Goal: Transaction & Acquisition: Obtain resource

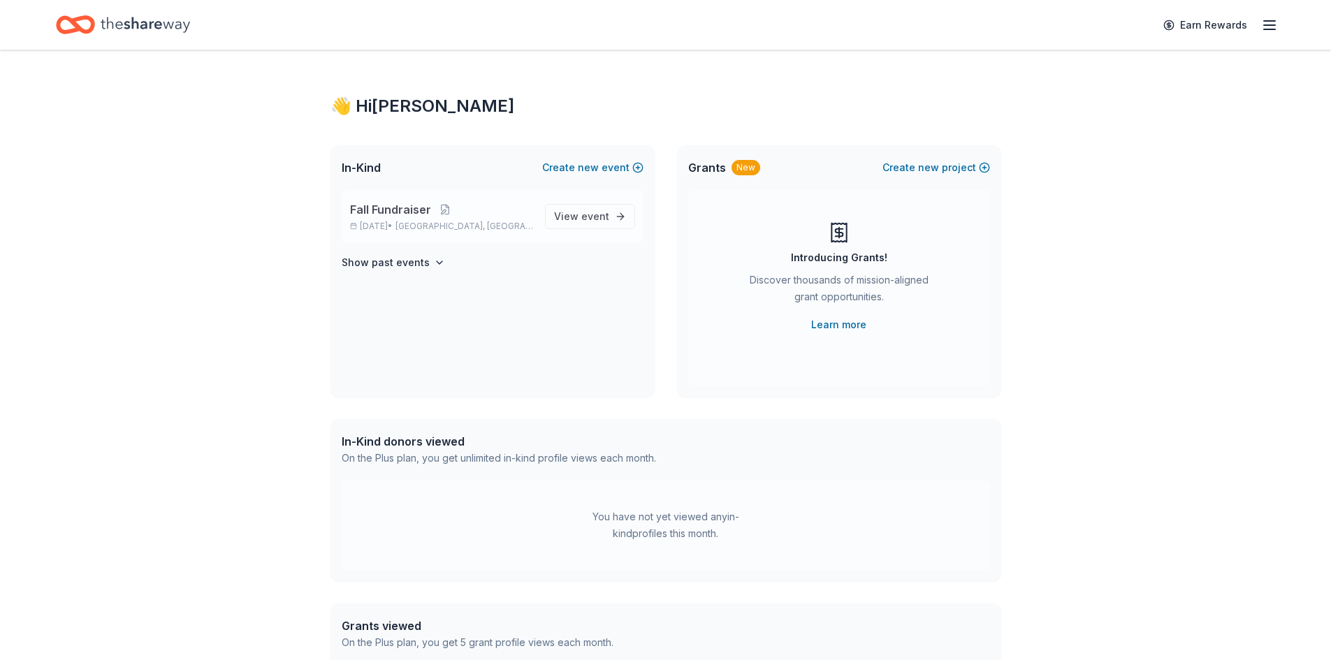
click at [414, 209] on span "Fall Fundraiser" at bounding box center [390, 209] width 81 height 17
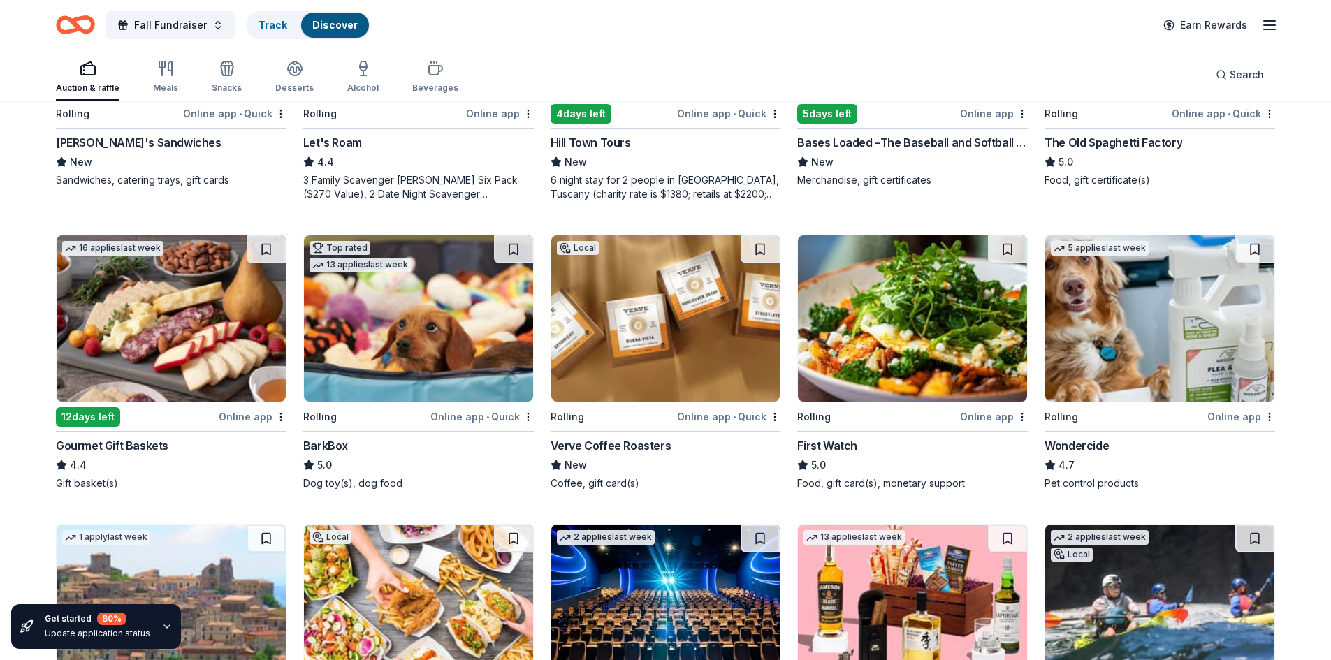
scroll to position [625, 0]
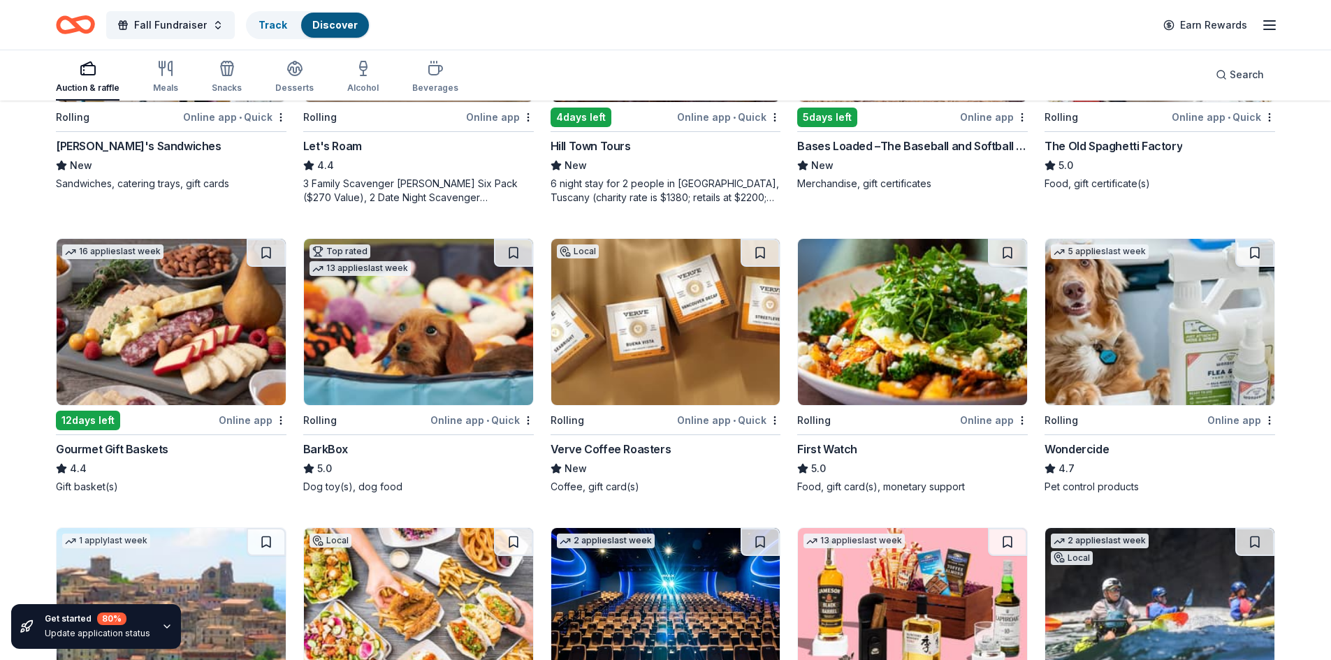
click at [83, 85] on div "Auction & raffle" at bounding box center [88, 87] width 64 height 11
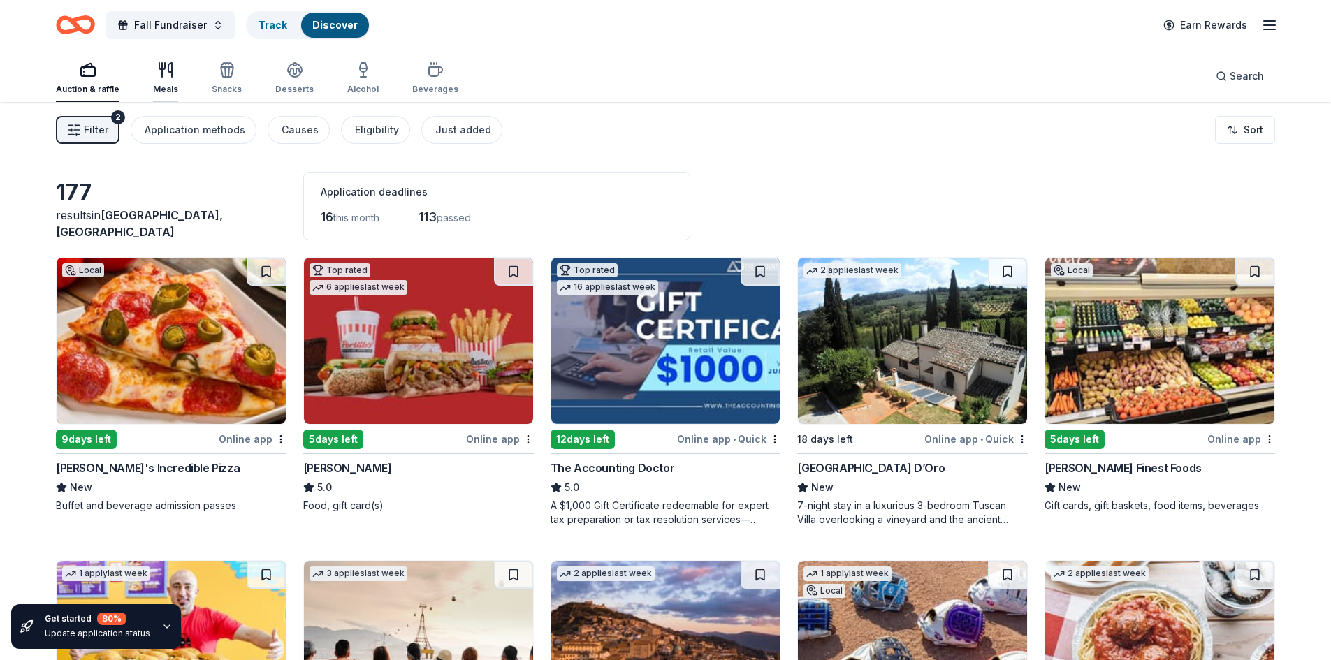
click at [171, 78] on div "Meals" at bounding box center [165, 78] width 25 height 34
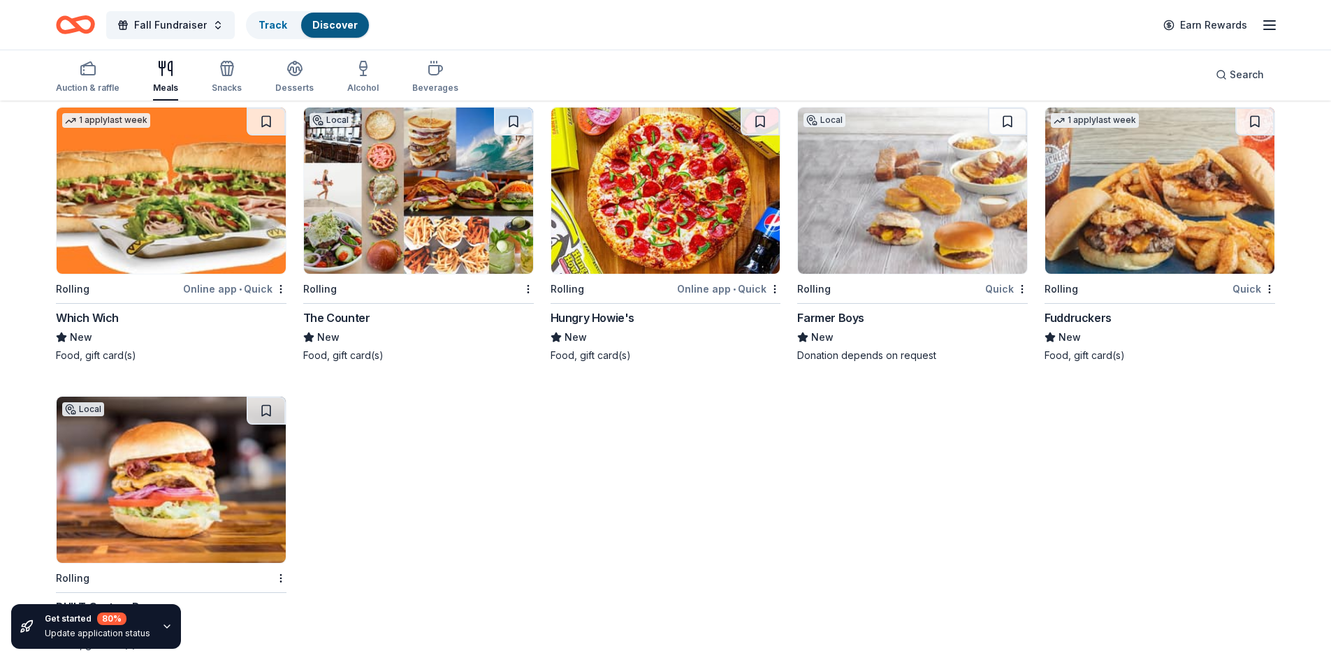
scroll to position [3077, 0]
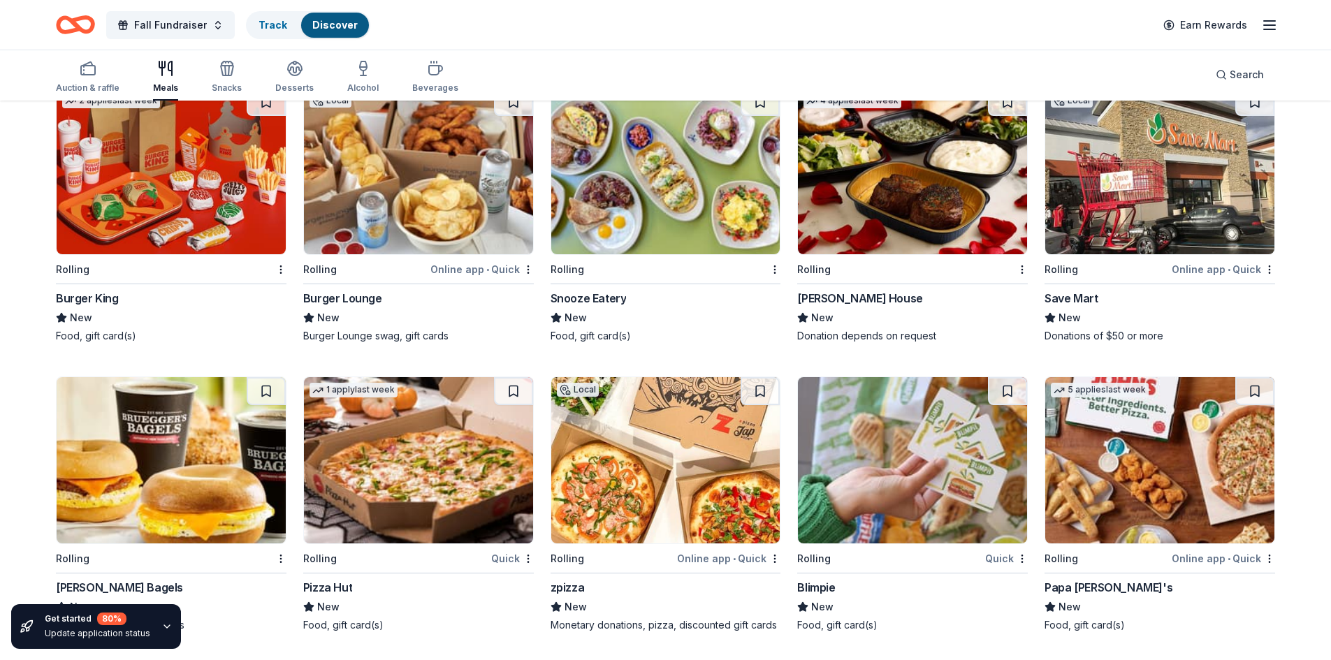
scroll to position [2029, 0]
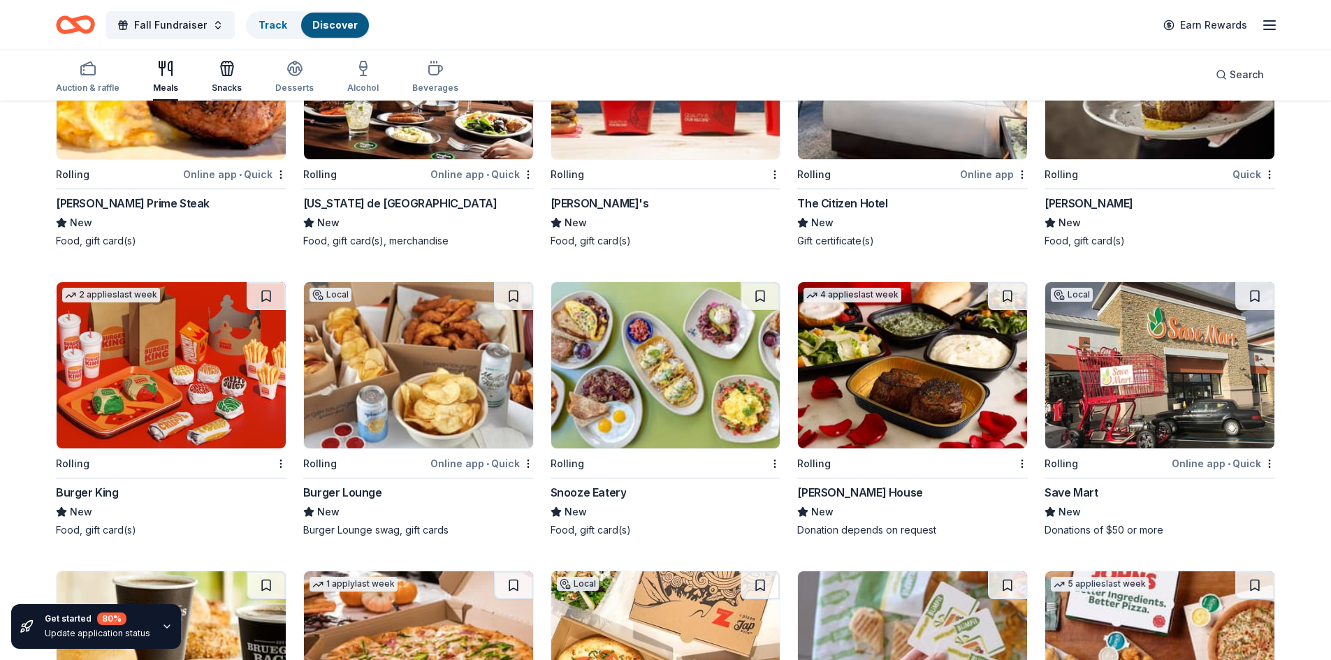
click at [229, 73] on icon "button" at bounding box center [229, 71] width 1 height 10
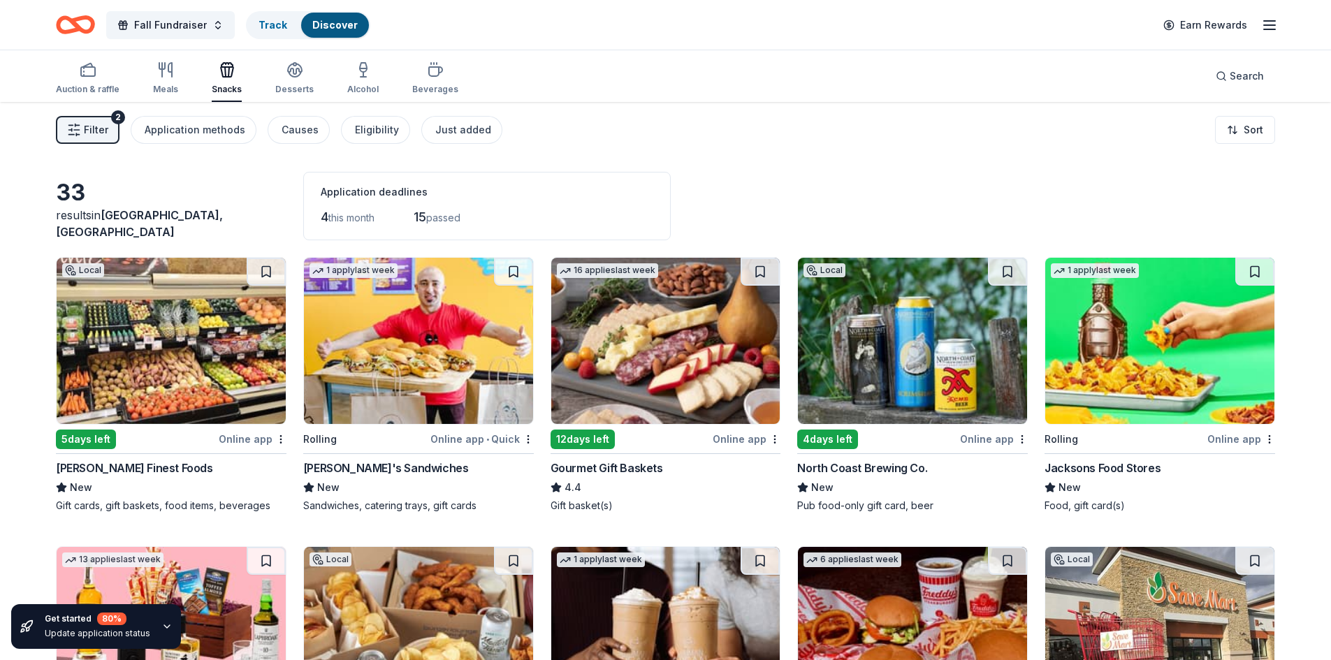
click at [363, 218] on span "this month" at bounding box center [351, 218] width 46 height 12
click at [454, 216] on span "passed" at bounding box center [443, 218] width 34 height 12
click at [342, 221] on span "this month" at bounding box center [351, 218] width 46 height 12
click at [87, 75] on rect "button" at bounding box center [88, 71] width 14 height 9
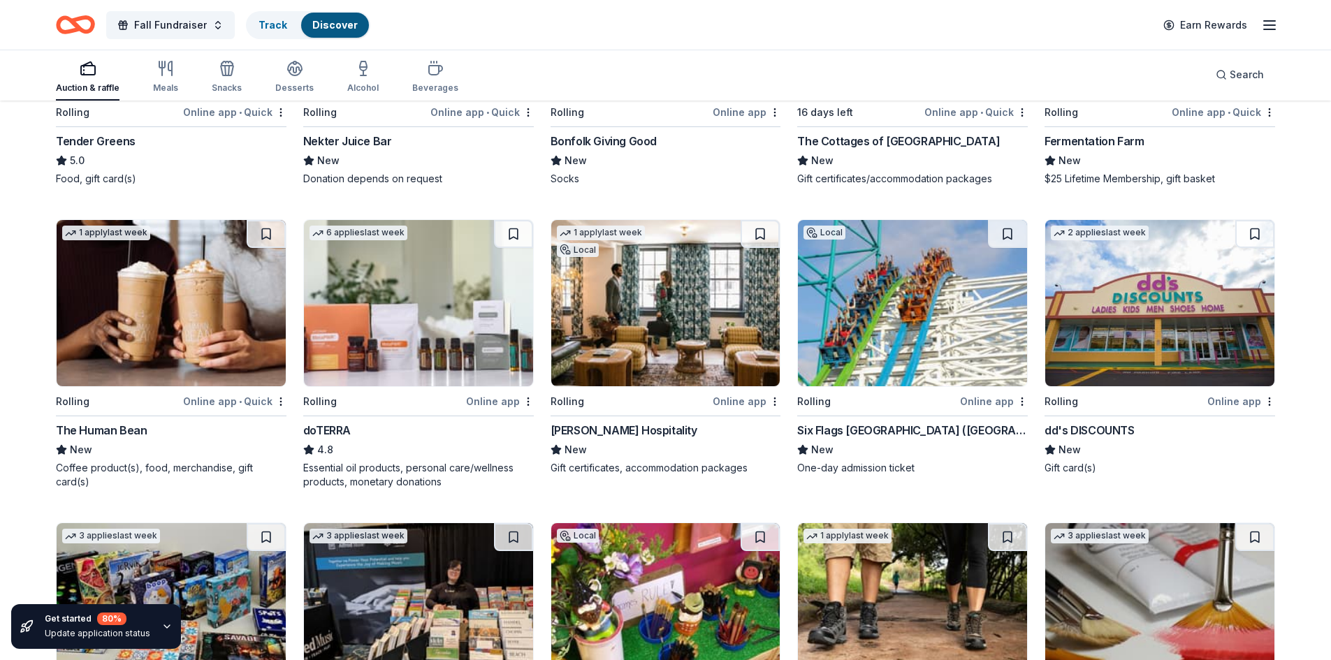
scroll to position [2516, 0]
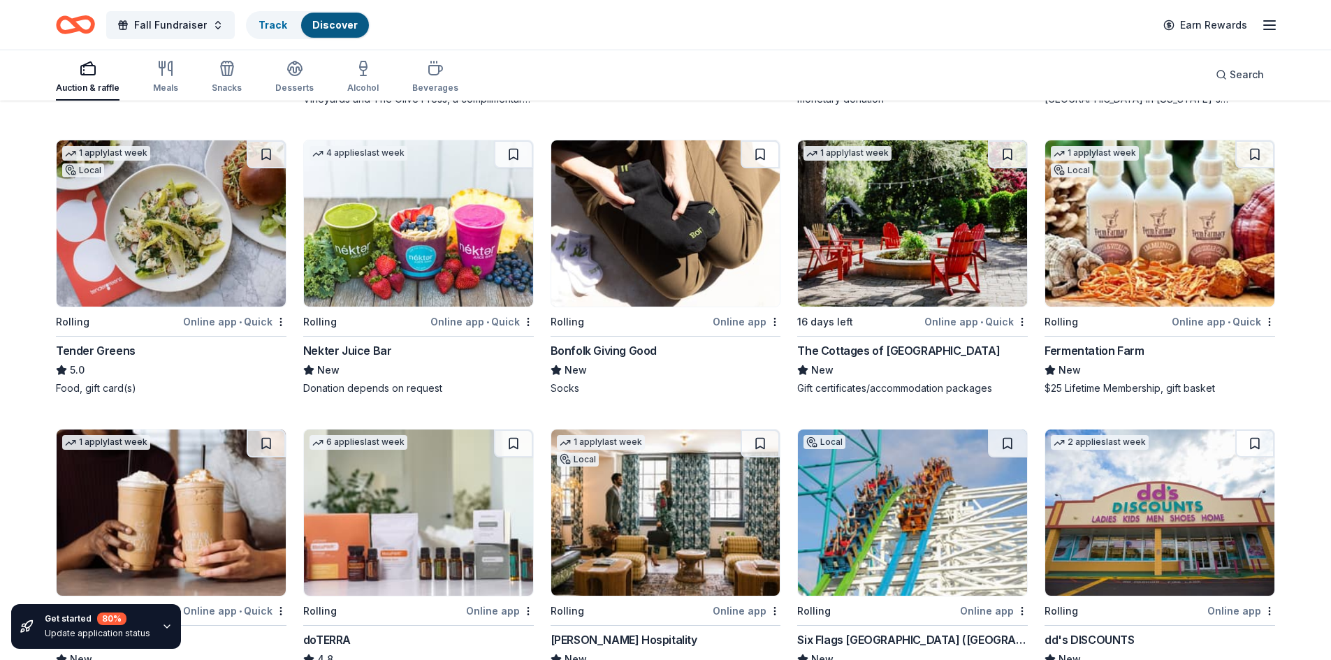
click at [939, 289] on img at bounding box center [912, 223] width 229 height 166
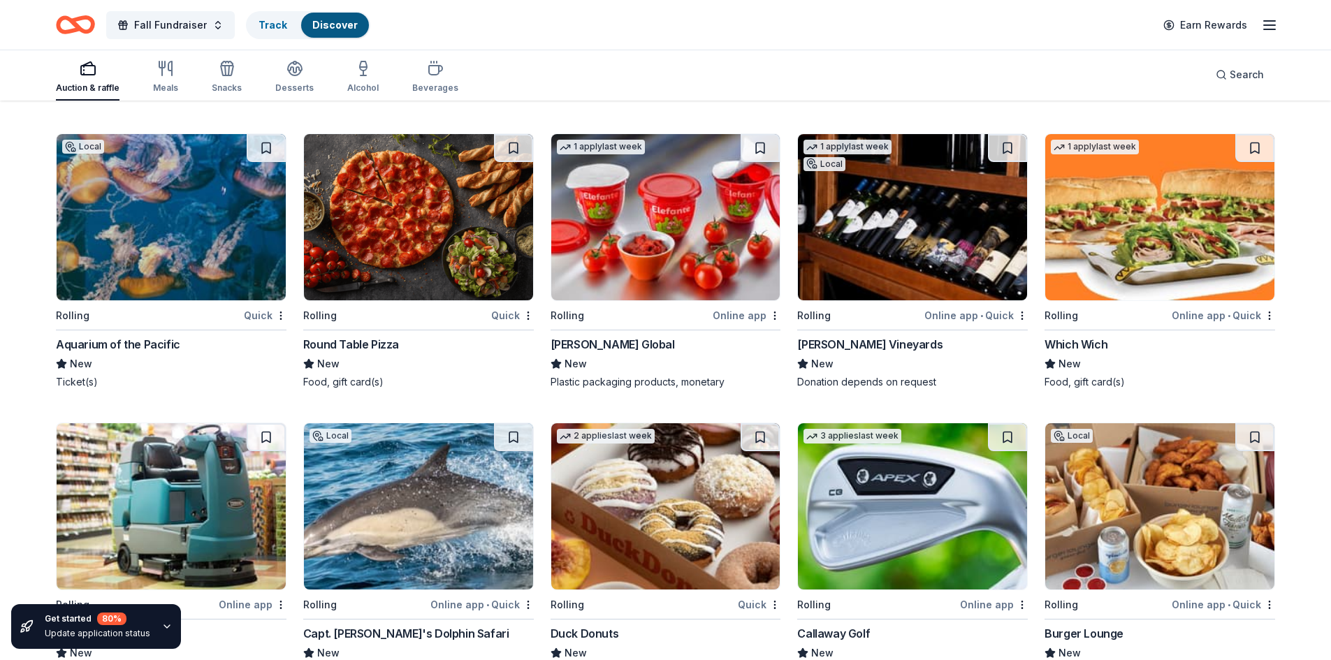
scroll to position [5451, 0]
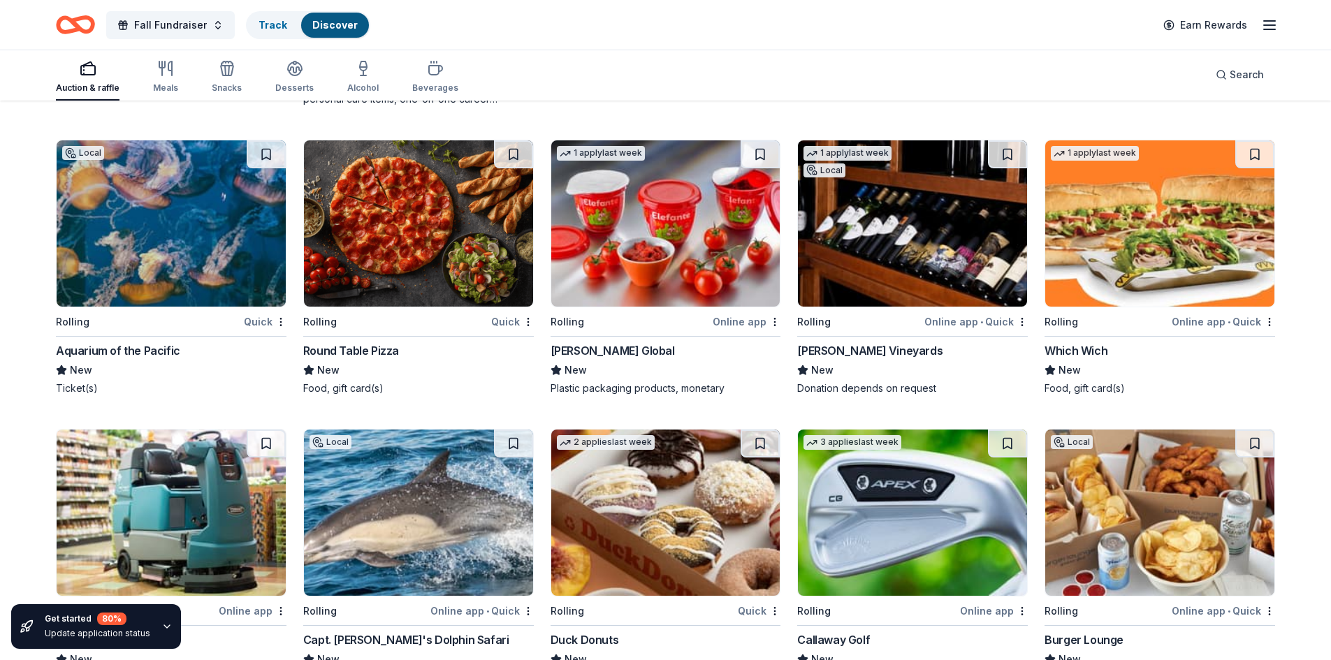
click at [878, 303] on img at bounding box center [912, 223] width 229 height 166
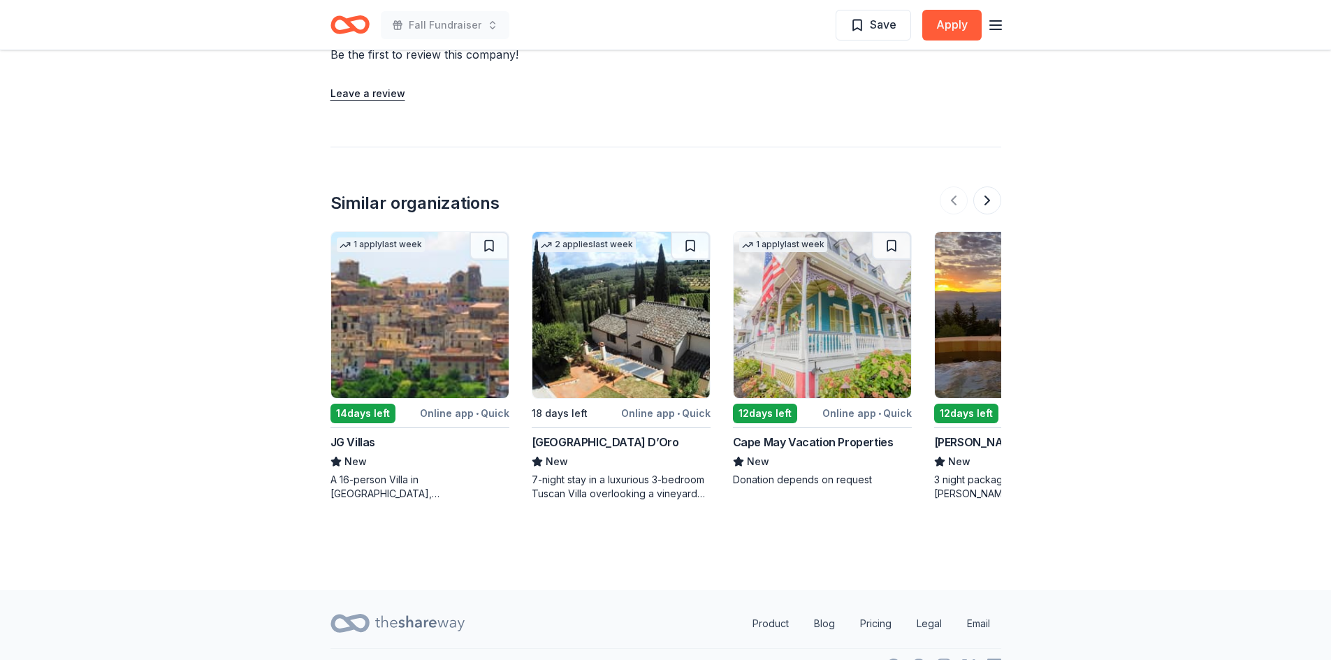
scroll to position [1328, 0]
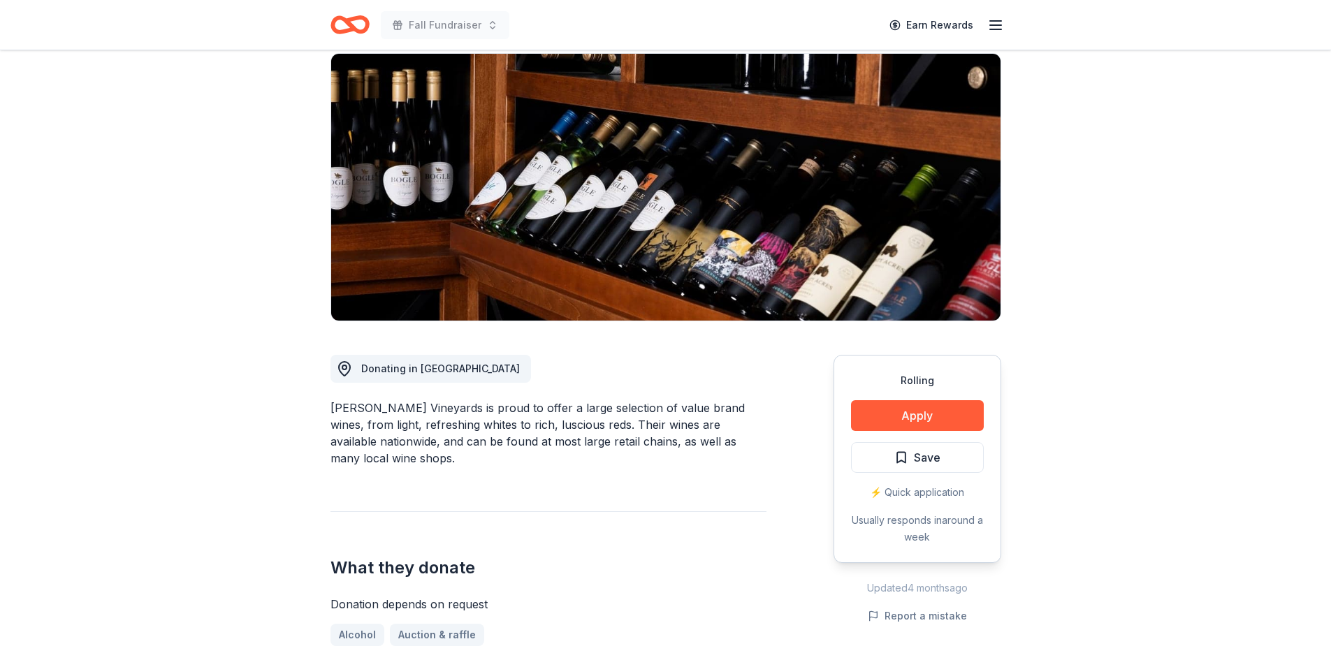
scroll to position [210, 0]
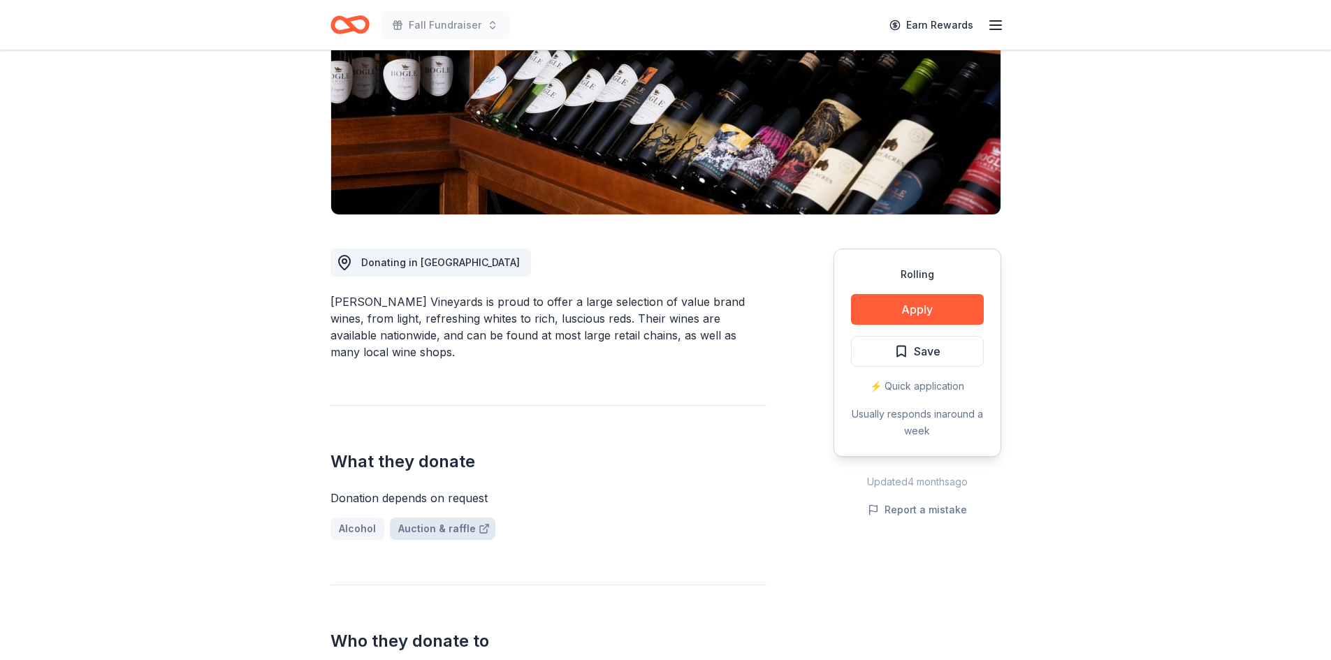
click at [440, 518] on link "Auction & raffle" at bounding box center [443, 529] width 106 height 22
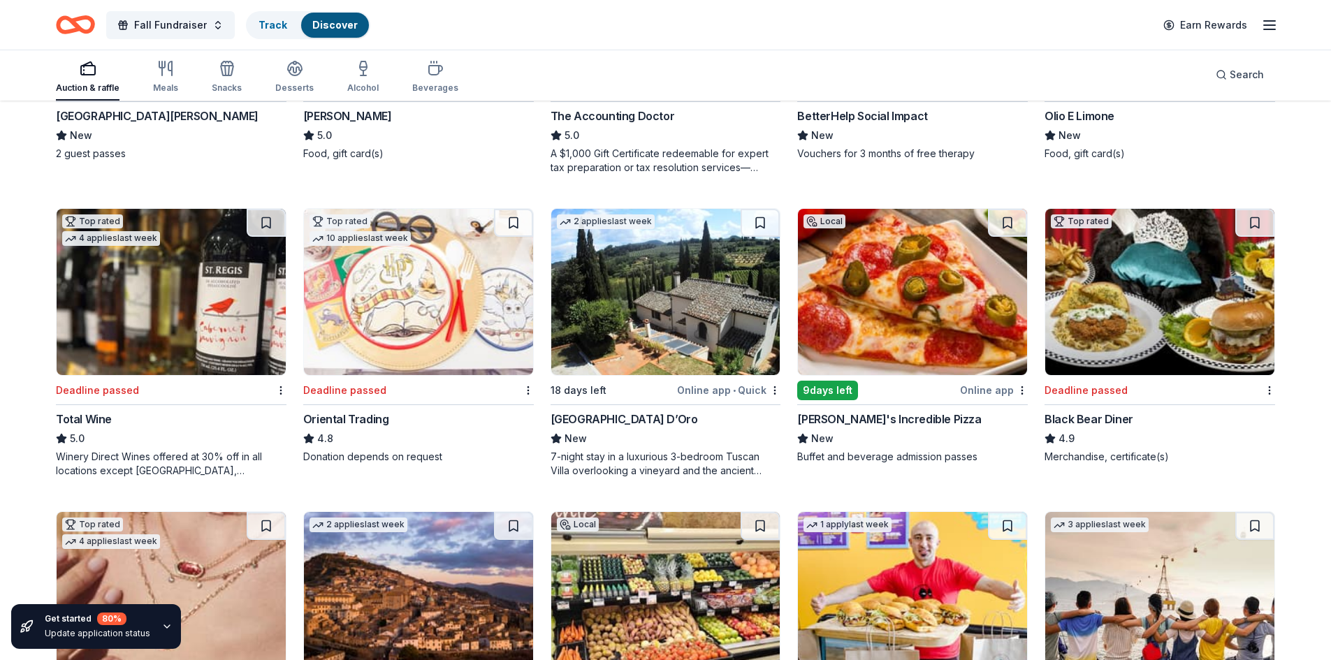
scroll to position [419, 0]
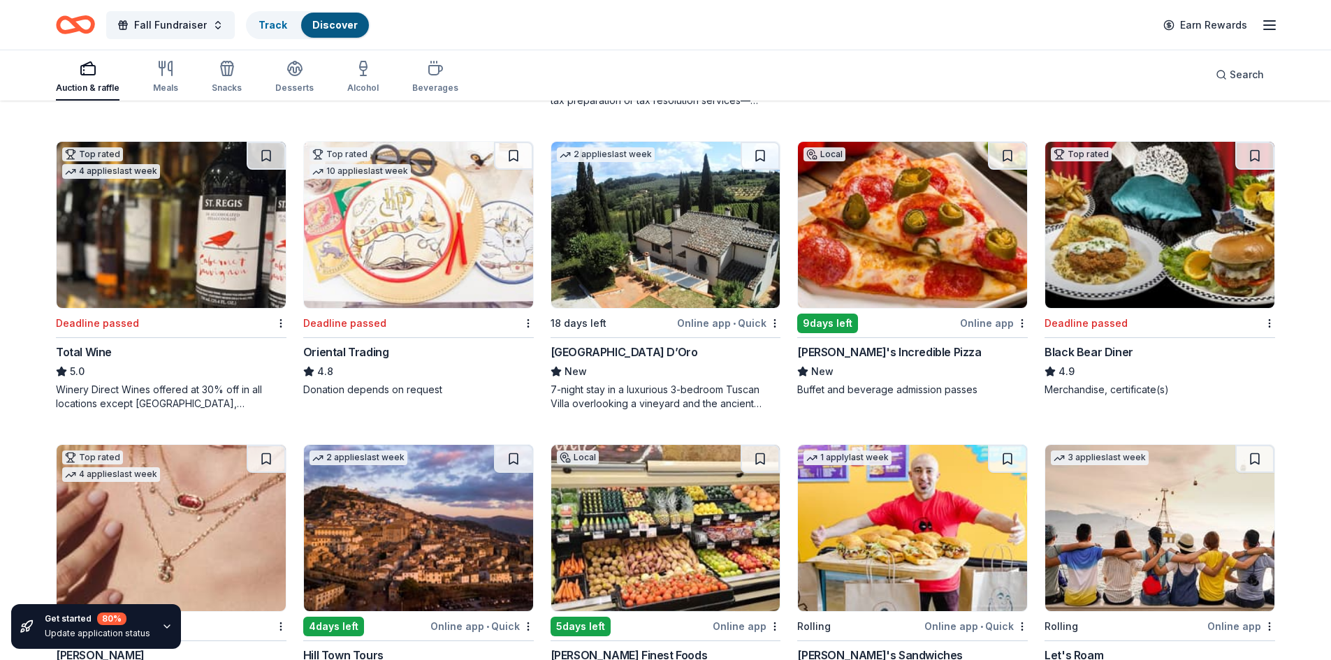
click at [130, 405] on div "Winery Direct Wines offered at 30% off in all locations except [GEOGRAPHIC_DATA…" at bounding box center [171, 397] width 231 height 28
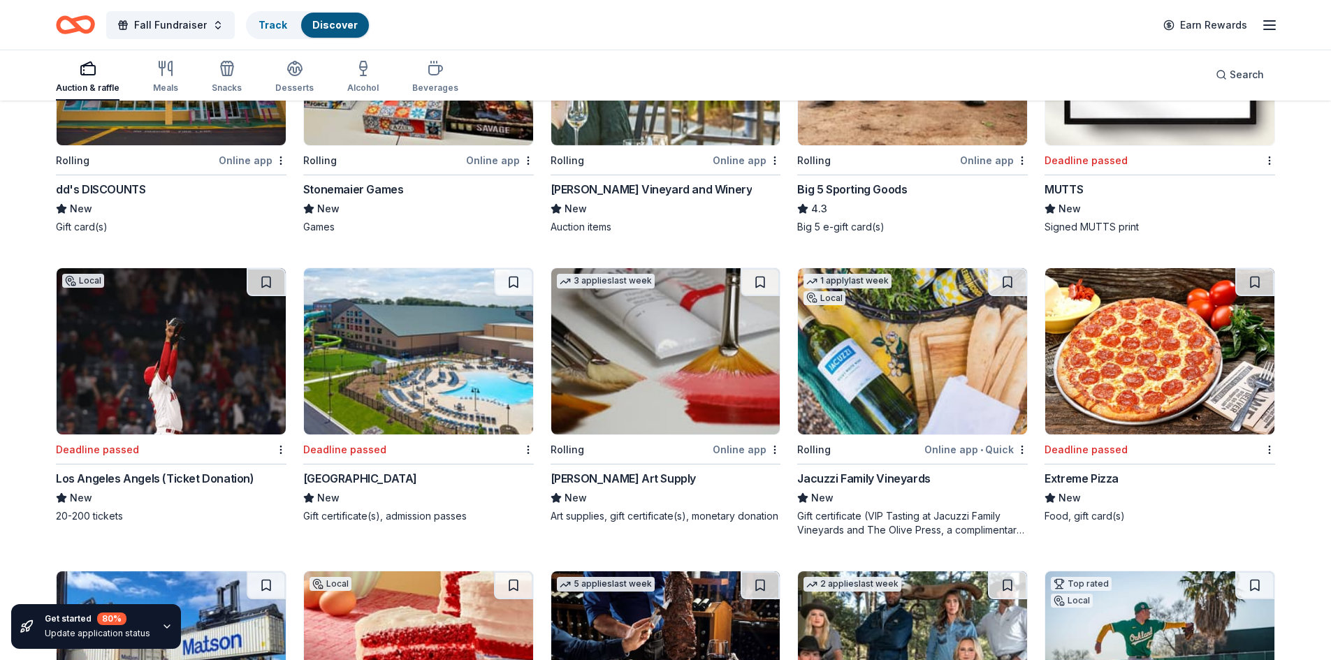
scroll to position [5469, 0]
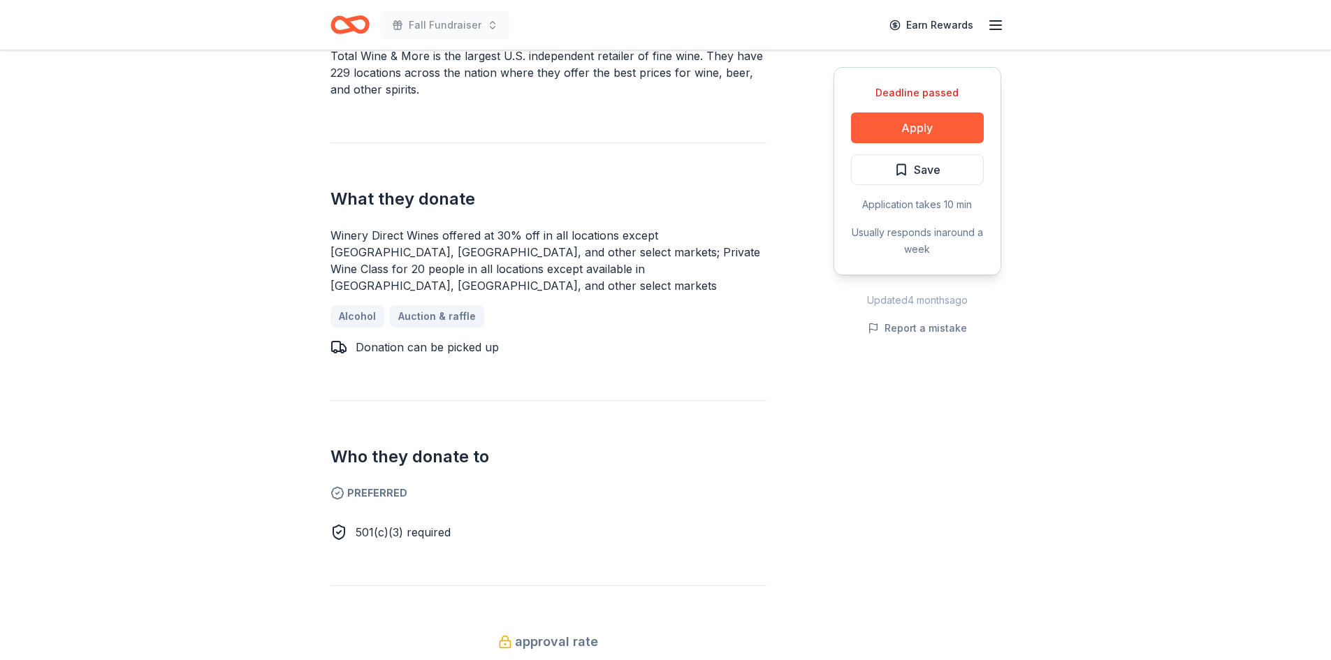
scroll to position [349, 0]
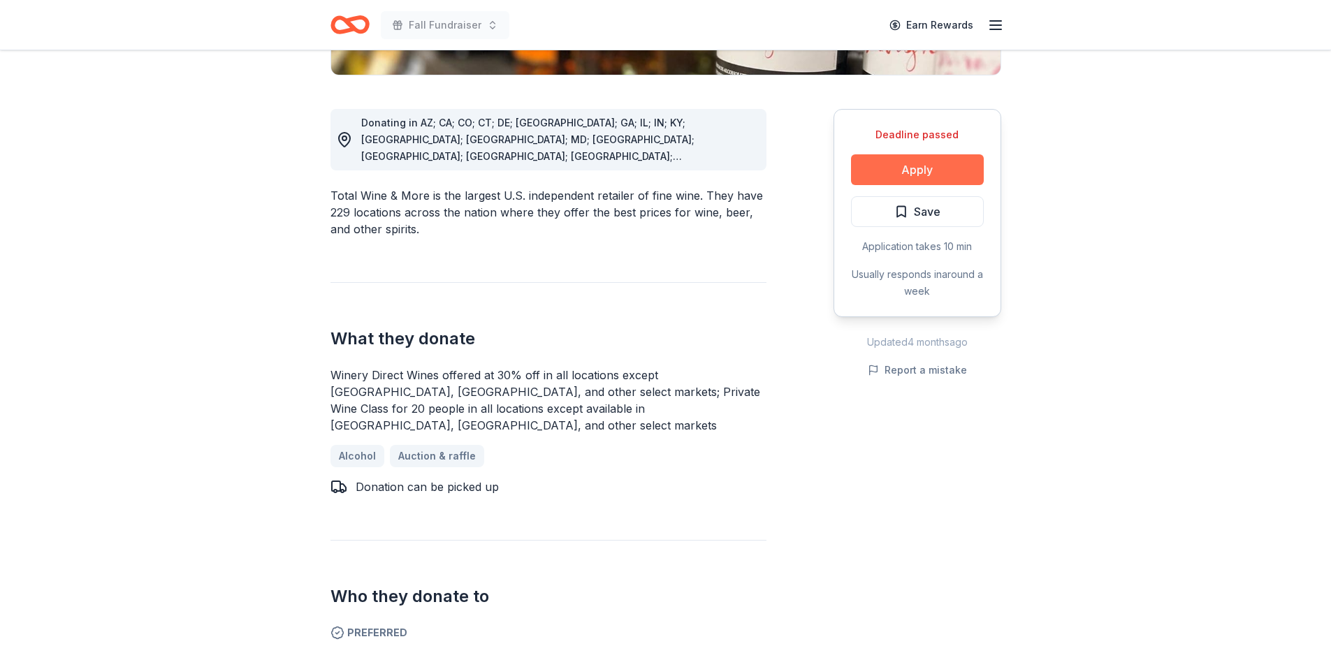
click at [920, 173] on button "Apply" at bounding box center [917, 169] width 133 height 31
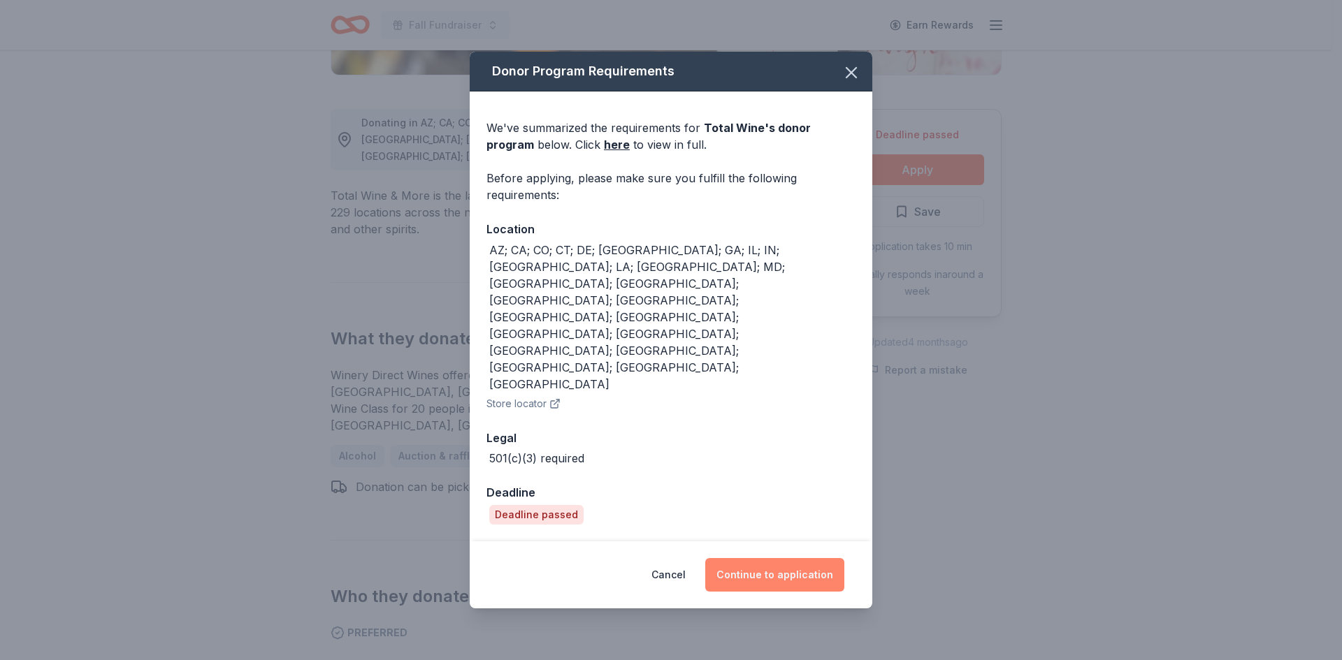
click at [780, 558] on button "Continue to application" at bounding box center [774, 575] width 139 height 34
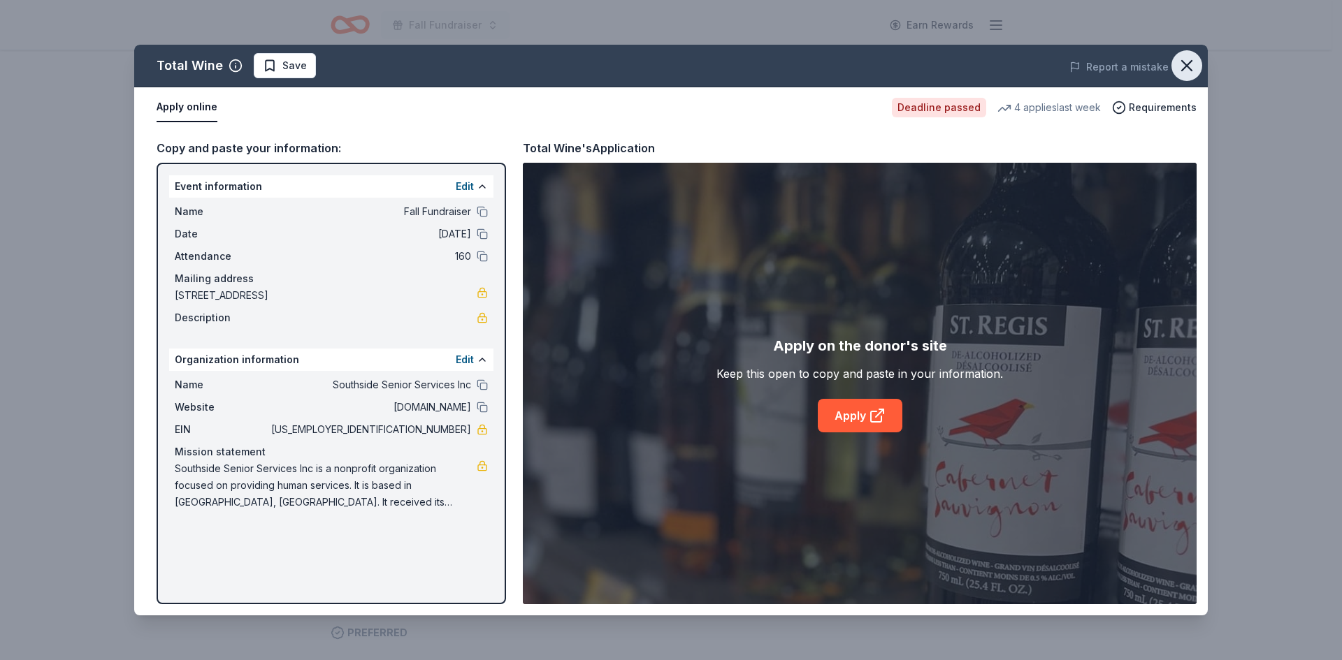
click at [1192, 59] on icon "button" at bounding box center [1187, 66] width 20 height 20
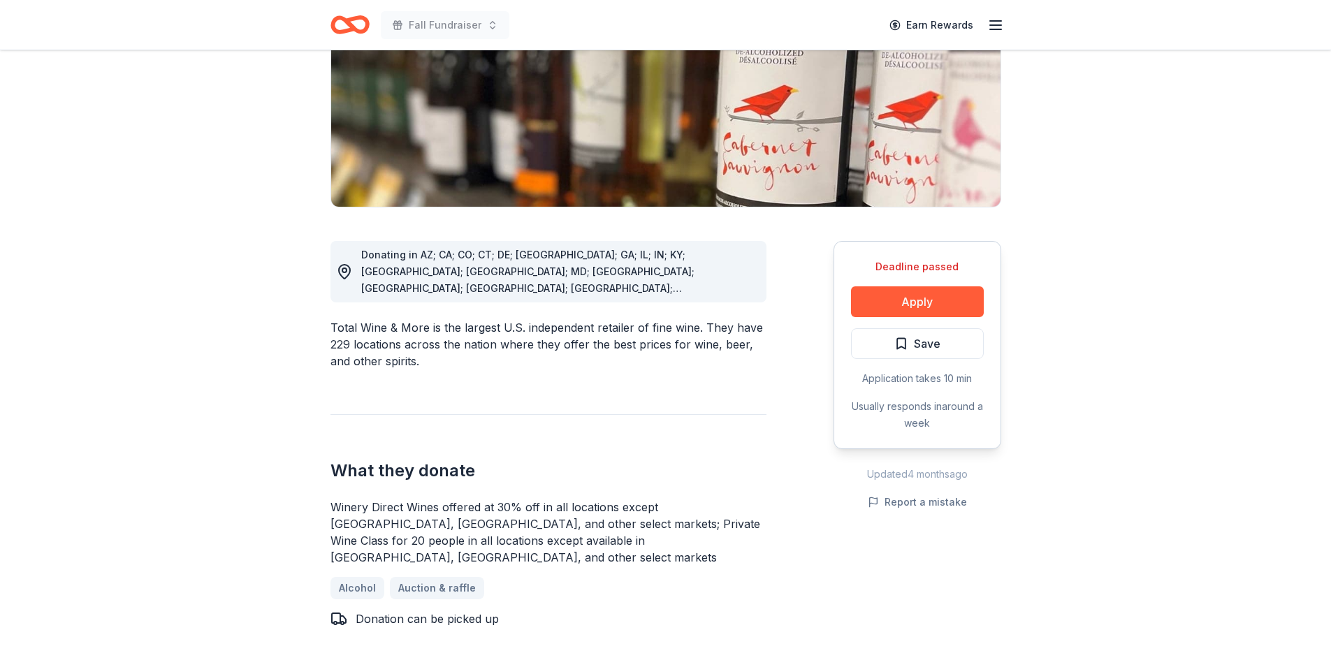
scroll to position [0, 0]
